Goal: Information Seeking & Learning: Compare options

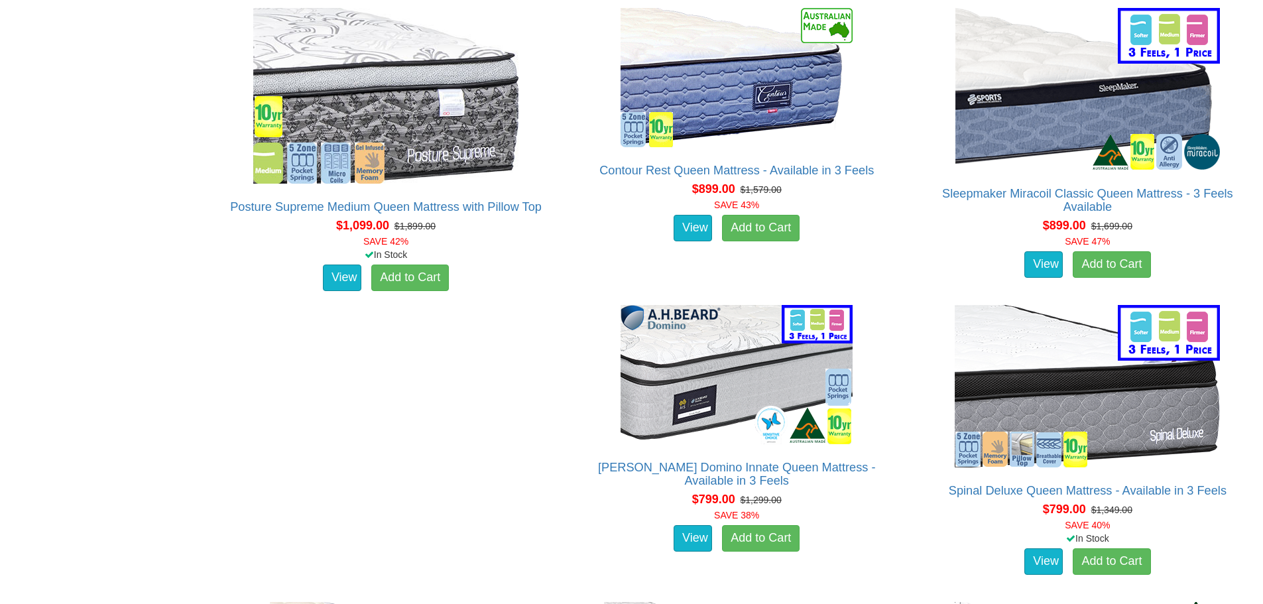
scroll to position [1752, 0]
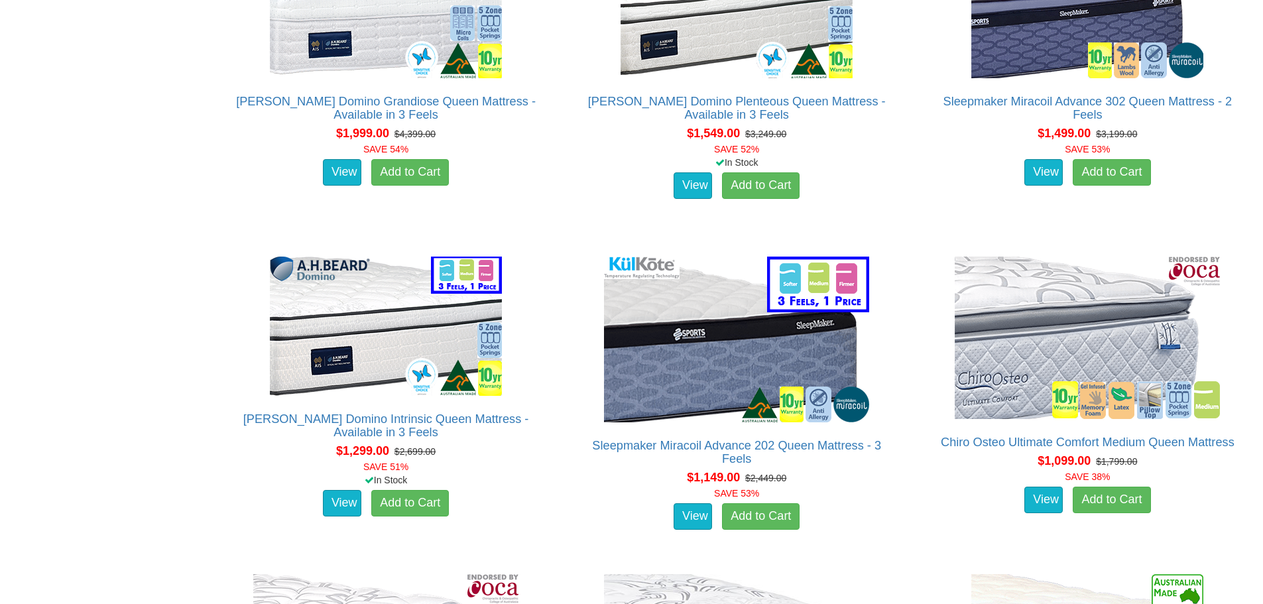
scroll to position [959, 0]
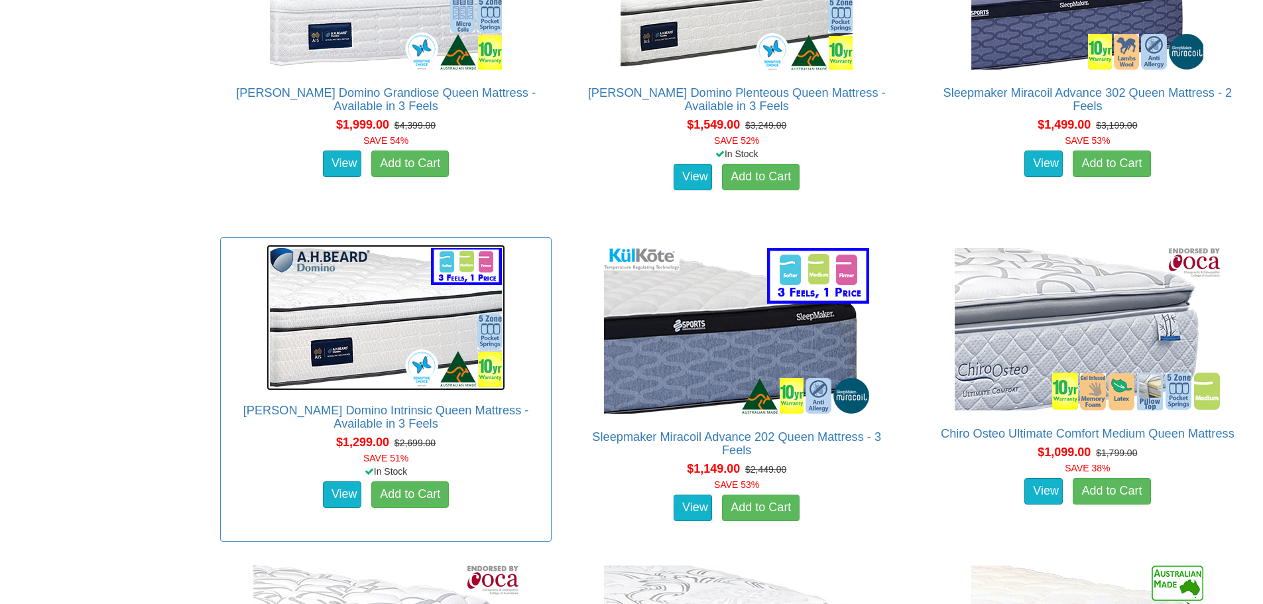
click at [350, 302] on img at bounding box center [385, 318] width 239 height 146
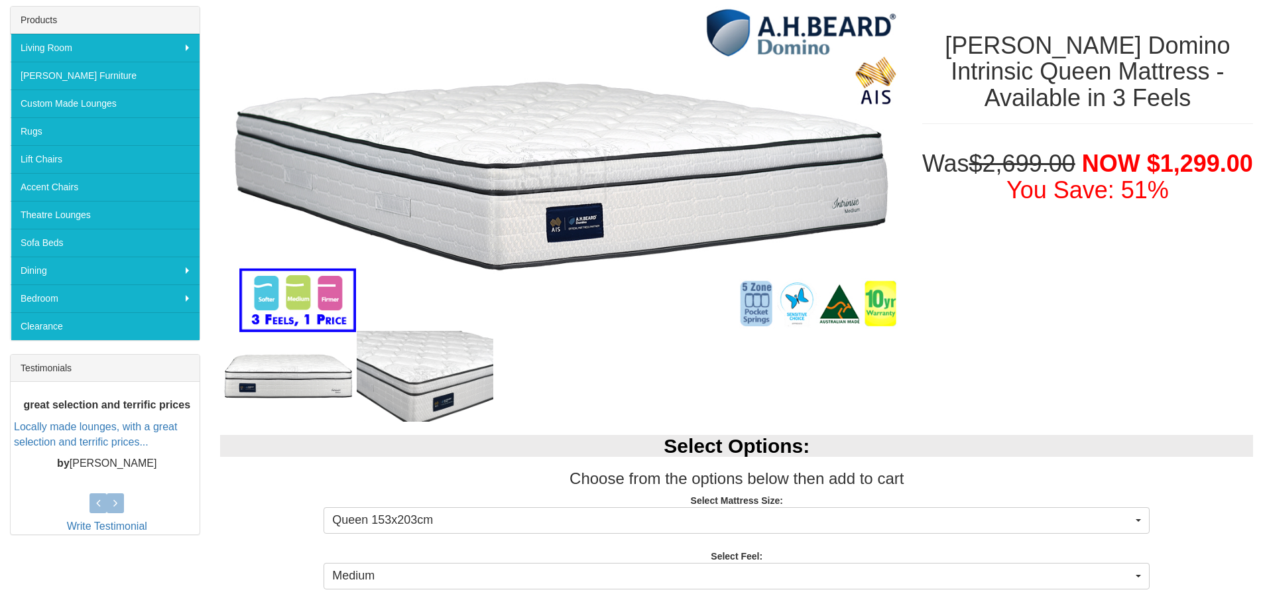
scroll to position [201, 0]
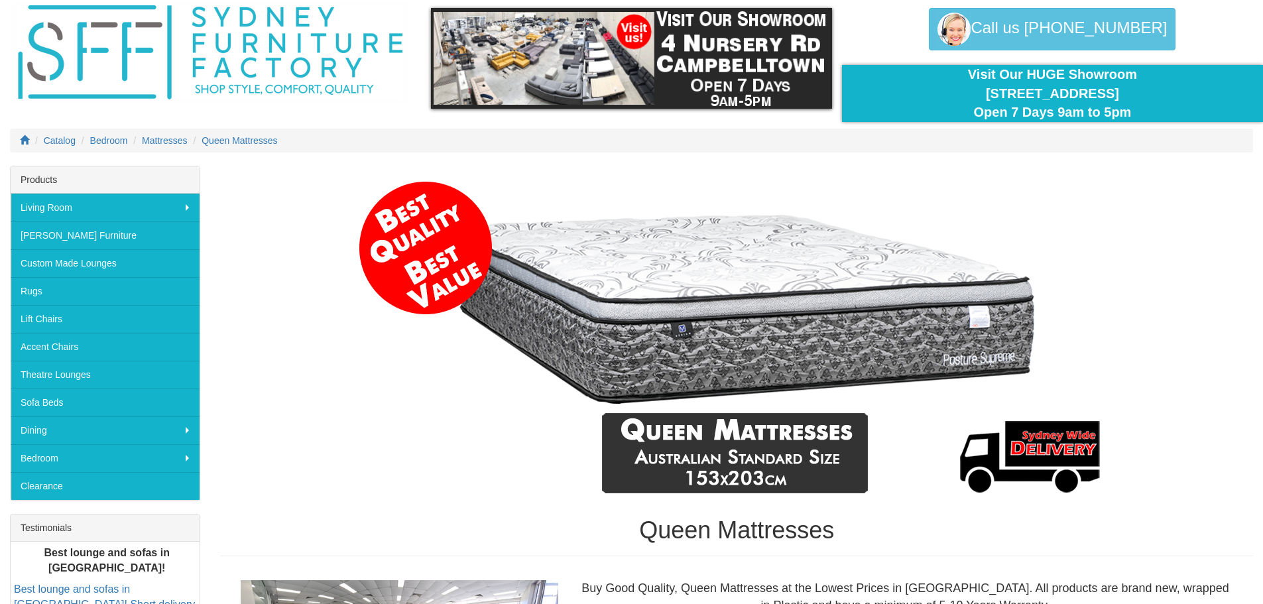
scroll to position [46, 0]
